Goal: Task Accomplishment & Management: Complete application form

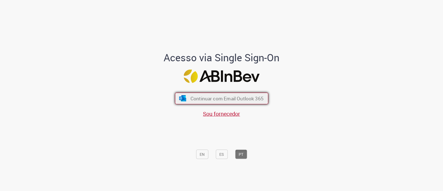
click at [211, 103] on button "Continuar com Email Outlook 365" at bounding box center [221, 98] width 93 height 12
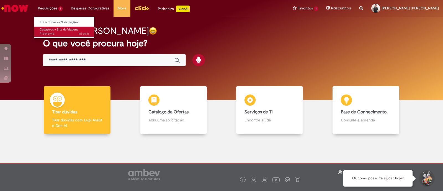
click at [62, 30] on span "Cadastros - Site de Viagens" at bounding box center [59, 29] width 38 height 4
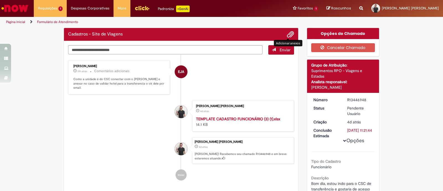
click at [289, 33] on span "Adicionar anexos" at bounding box center [290, 34] width 7 height 7
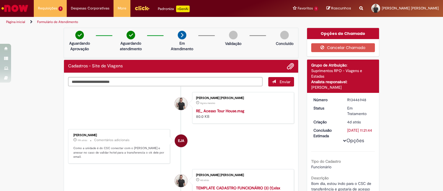
click at [30, 78] on div "Verificar Código de Barras Aguardando Aprovação Aguardando atendimento Em Atend…" at bounding box center [221, 164] width 443 height 272
